Goal: Find specific page/section: Find specific page/section

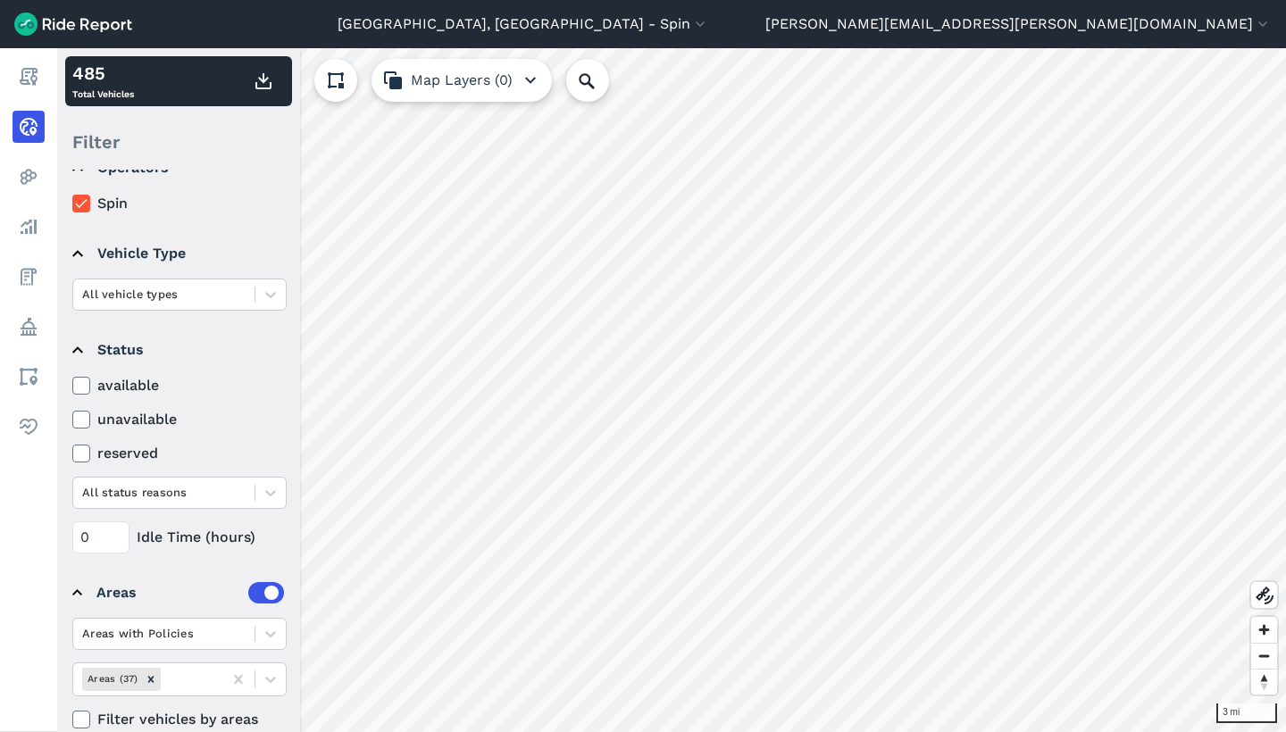
scroll to position [46, 0]
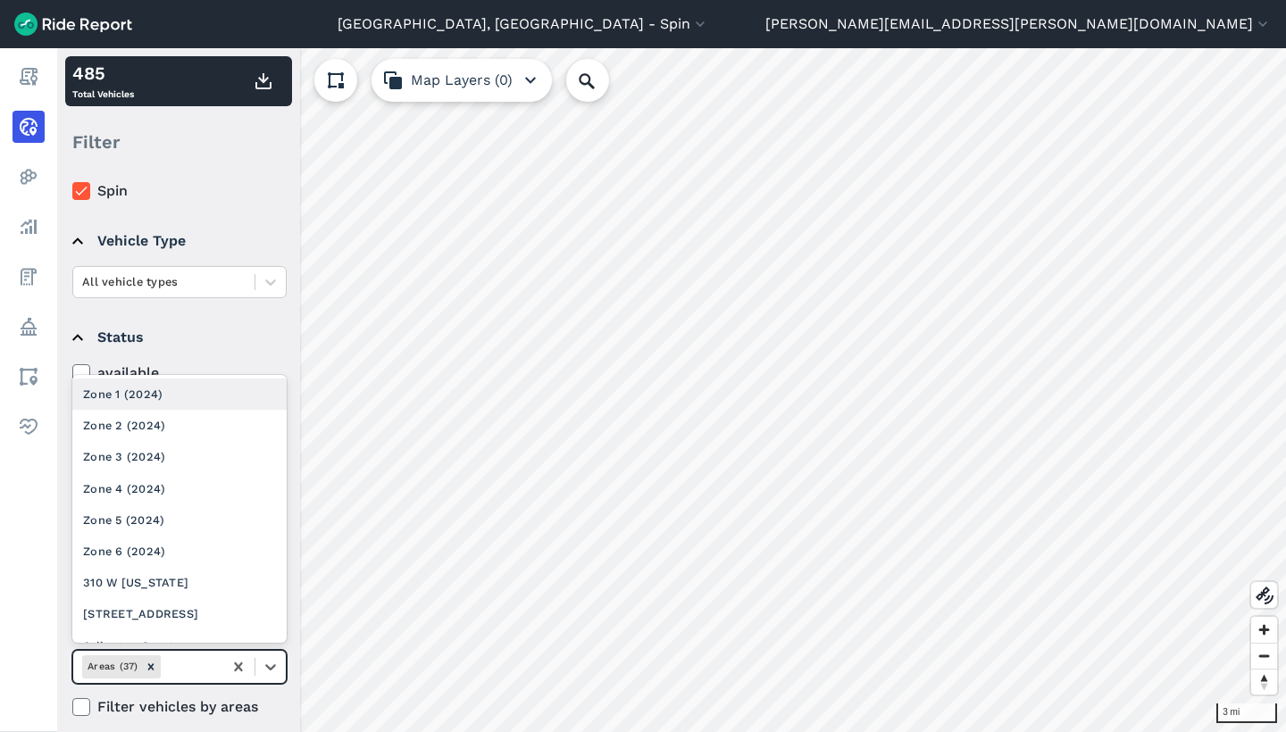
click at [210, 663] on div at bounding box center [189, 666] width 50 height 21
click at [194, 391] on div "Zone 1 (2024)" at bounding box center [179, 394] width 214 height 31
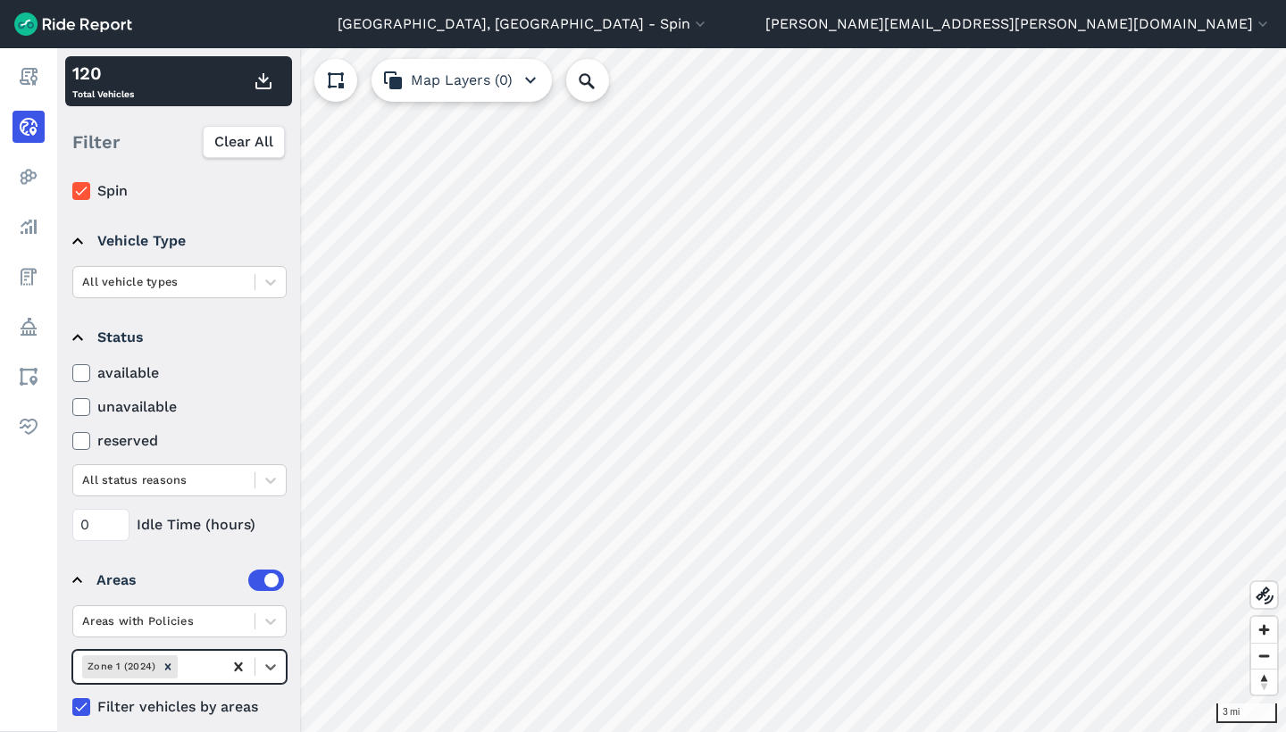
click at [238, 669] on icon at bounding box center [238, 667] width 18 height 18
click at [210, 667] on div at bounding box center [189, 666] width 50 height 21
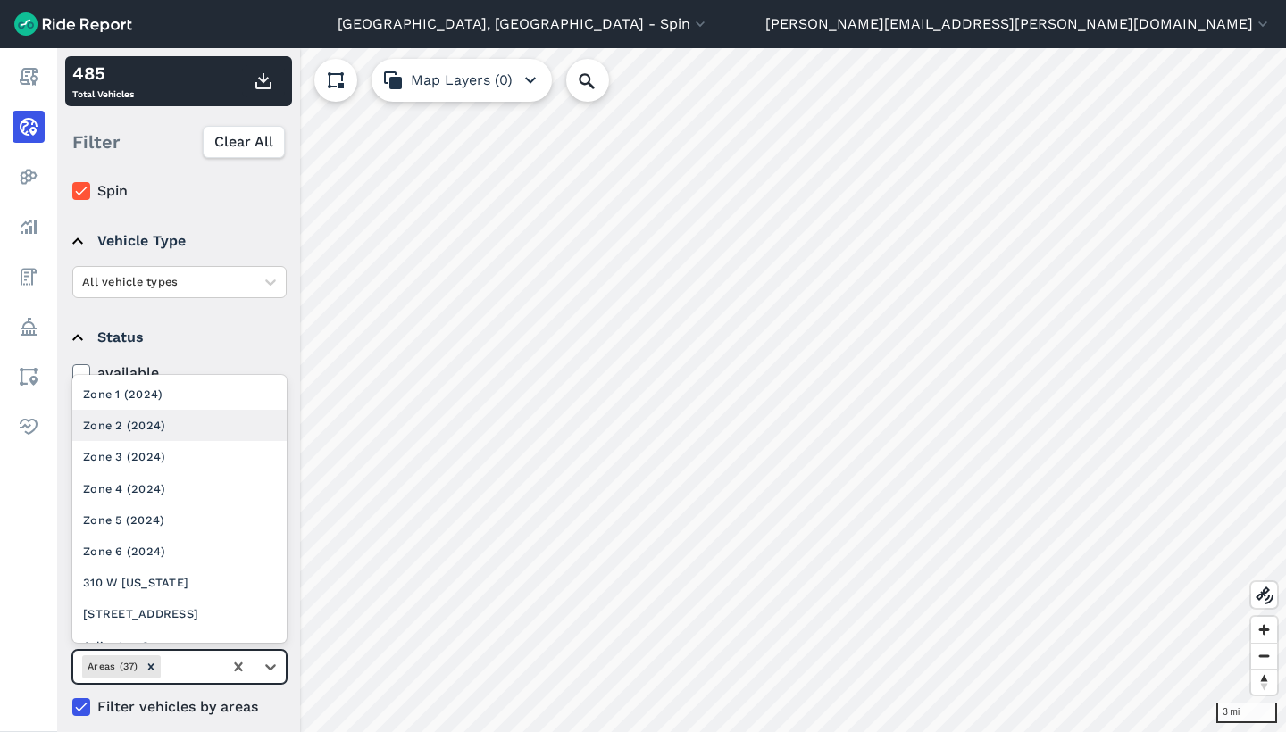
click at [193, 416] on div "Zone 2 (2024)" at bounding box center [179, 425] width 214 height 31
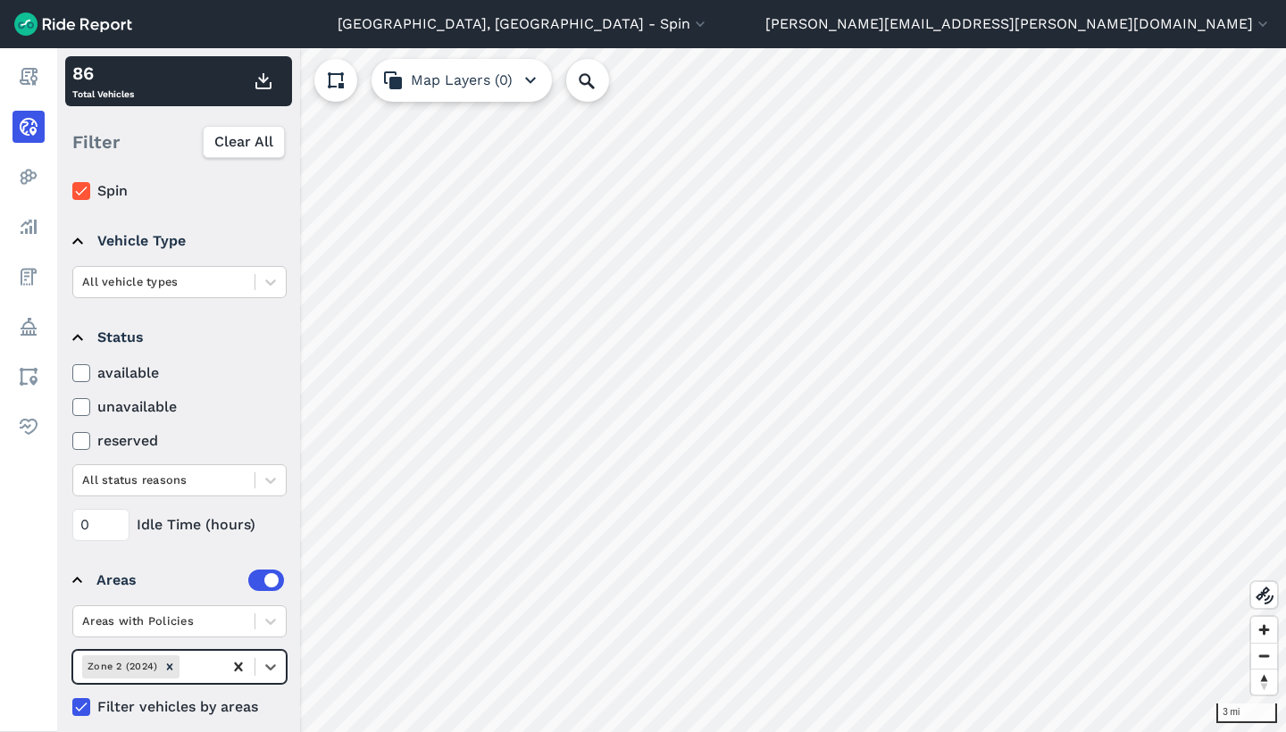
click at [238, 672] on icon at bounding box center [238, 667] width 18 height 18
click at [196, 669] on div at bounding box center [189, 666] width 50 height 21
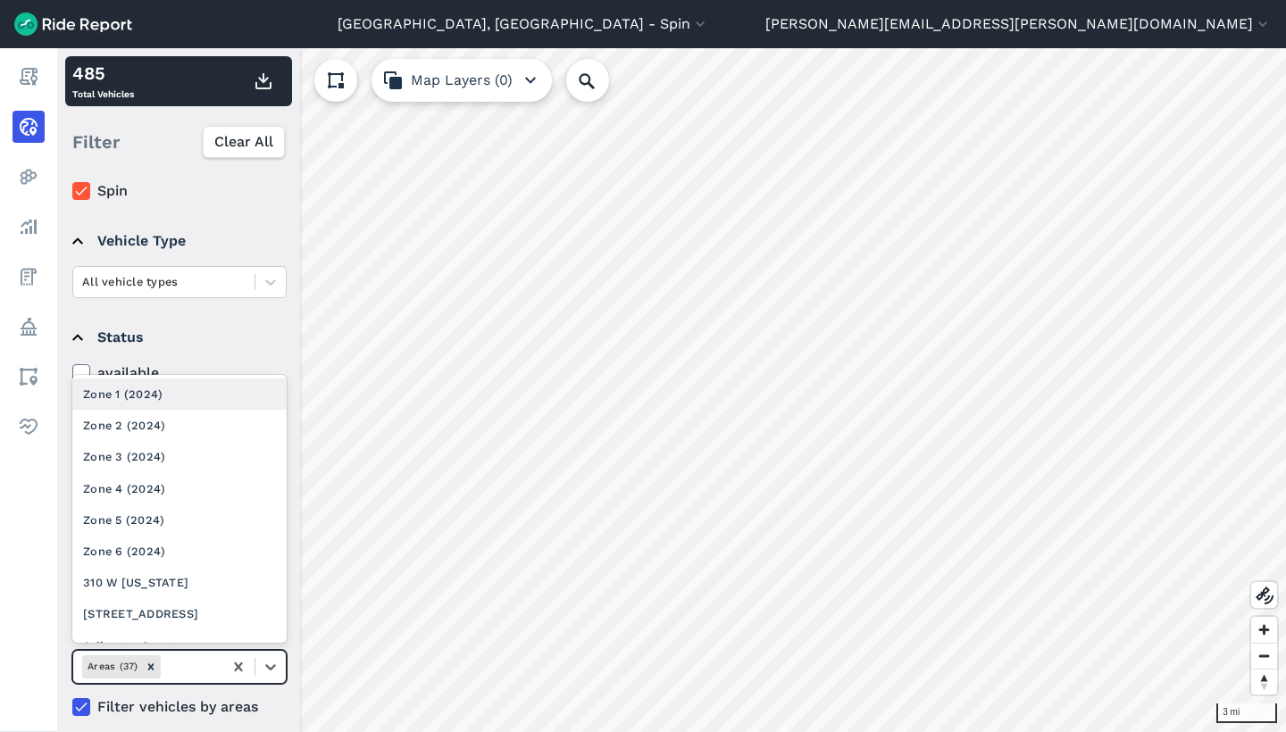
click at [147, 388] on div "Zone 1 (2024)" at bounding box center [179, 394] width 214 height 31
click at [210, 671] on div at bounding box center [197, 666] width 32 height 21
click at [171, 428] on div "Zone 3 (2024)" at bounding box center [179, 425] width 214 height 31
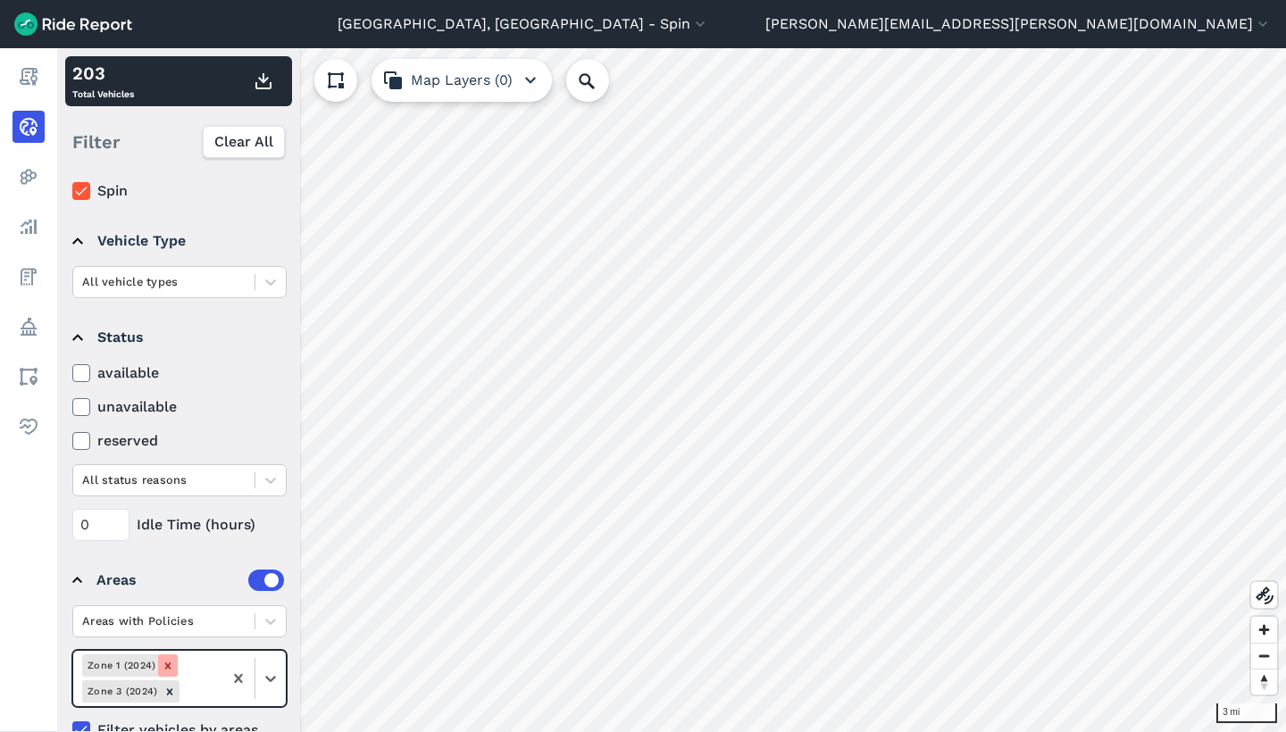
click at [172, 665] on icon "Remove Zone 1 (2024)" at bounding box center [168, 666] width 13 height 13
click at [239, 660] on icon at bounding box center [238, 667] width 18 height 18
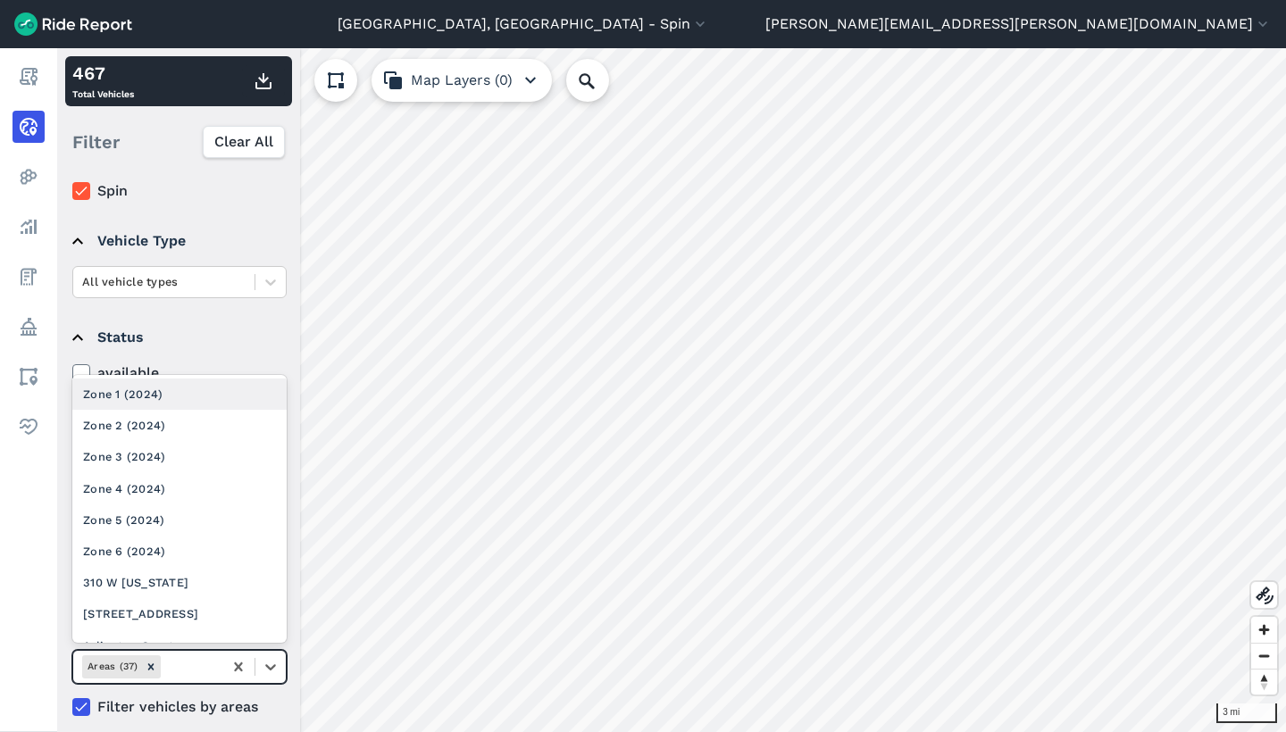
click at [206, 660] on div at bounding box center [189, 666] width 50 height 21
click at [204, 476] on div "Zone 4 (2024)" at bounding box center [179, 488] width 214 height 31
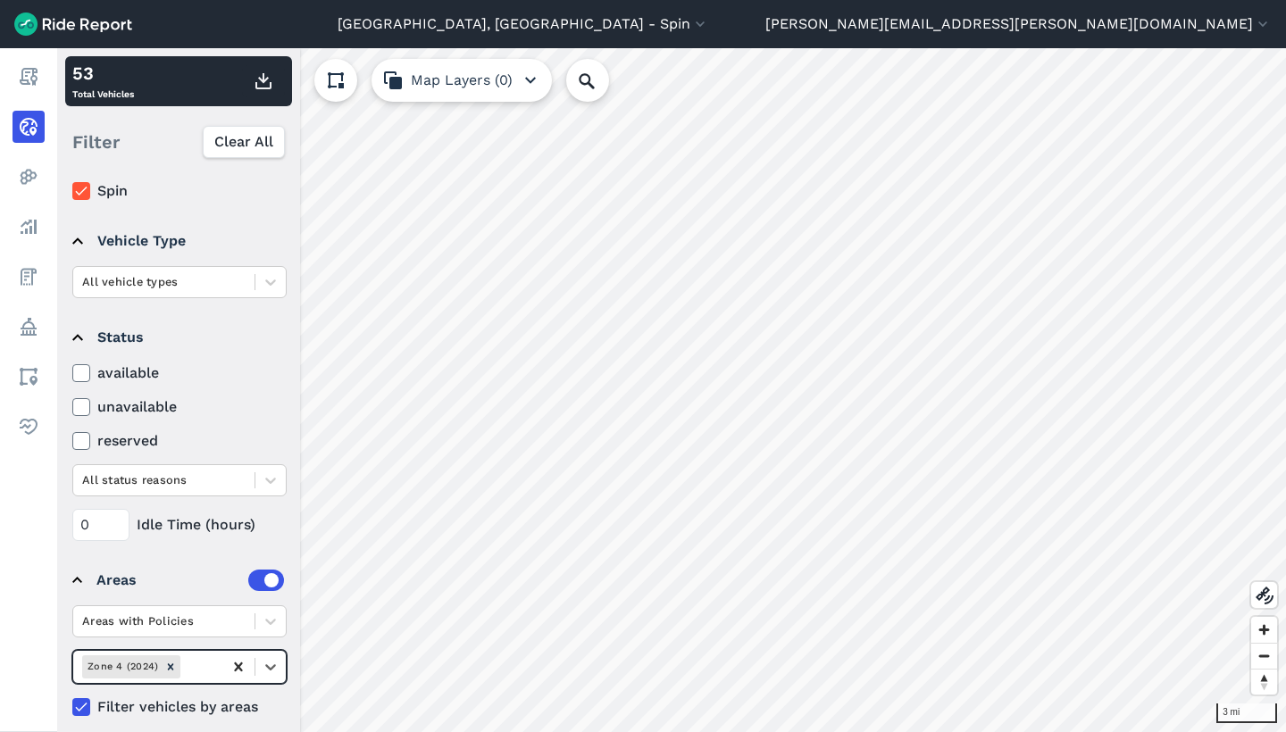
click at [229, 661] on div at bounding box center [238, 667] width 32 height 32
click at [215, 661] on div "Areas (37)" at bounding box center [147, 666] width 149 height 29
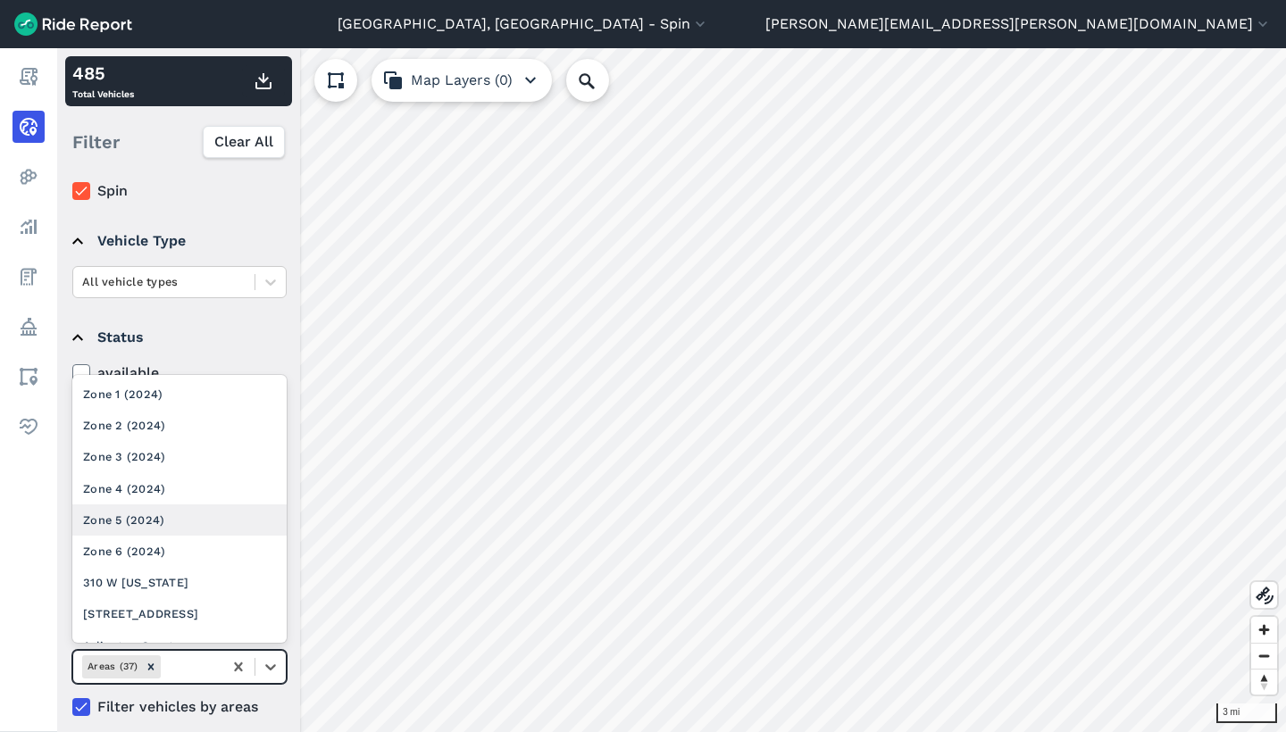
click at [204, 512] on div "Zone 5 (2024)" at bounding box center [179, 520] width 214 height 31
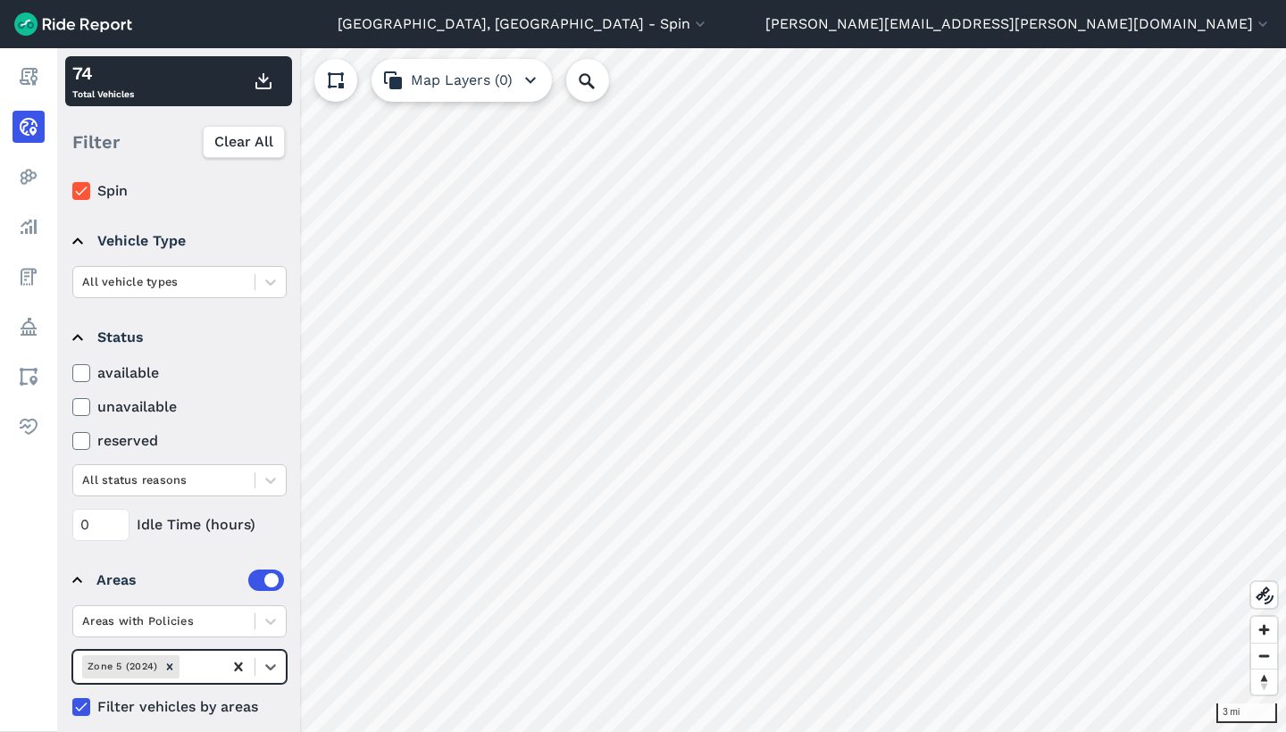
click at [238, 665] on icon at bounding box center [238, 667] width 18 height 18
click at [245, 671] on icon at bounding box center [238, 667] width 18 height 18
click at [201, 666] on div at bounding box center [189, 666] width 50 height 21
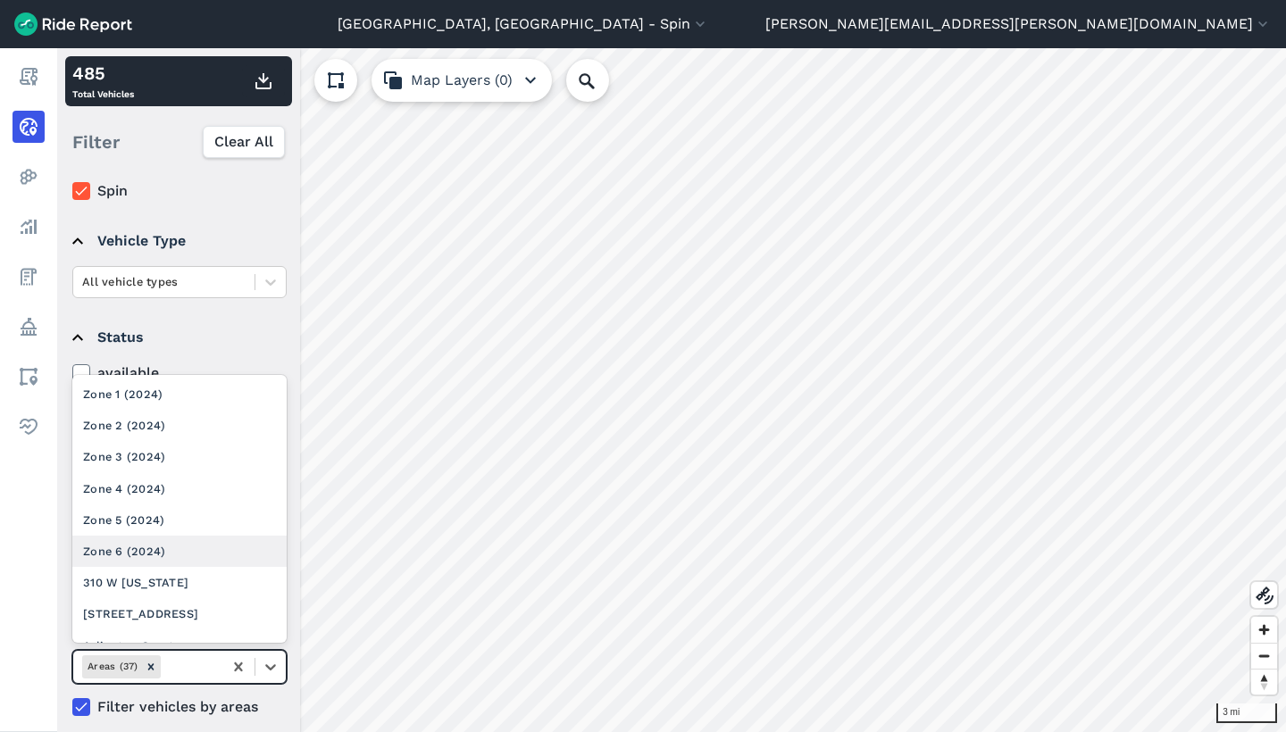
click at [180, 559] on div "Zone 6 (2024)" at bounding box center [179, 551] width 214 height 31
